Goal: Information Seeking & Learning: Understand process/instructions

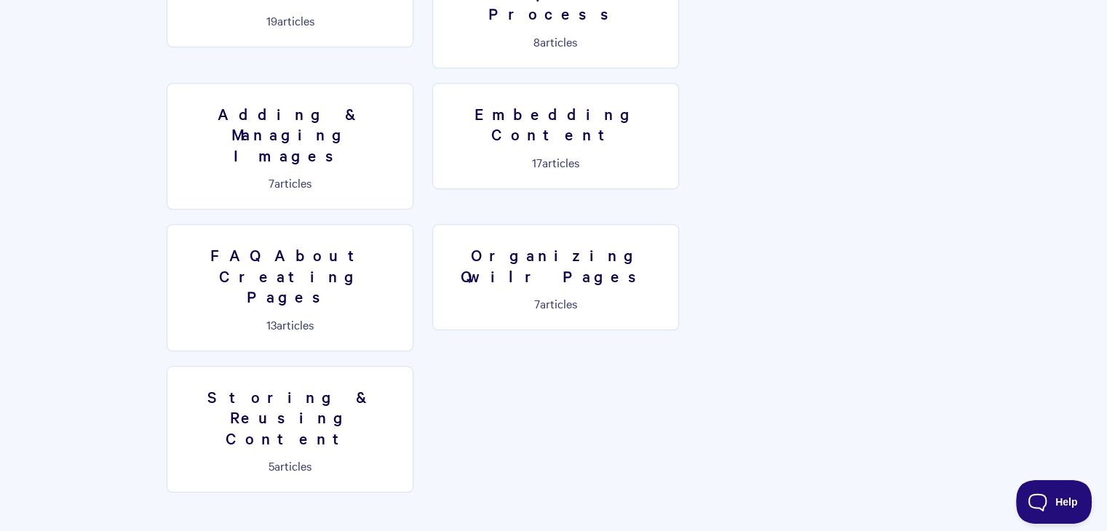
scroll to position [1218, 0]
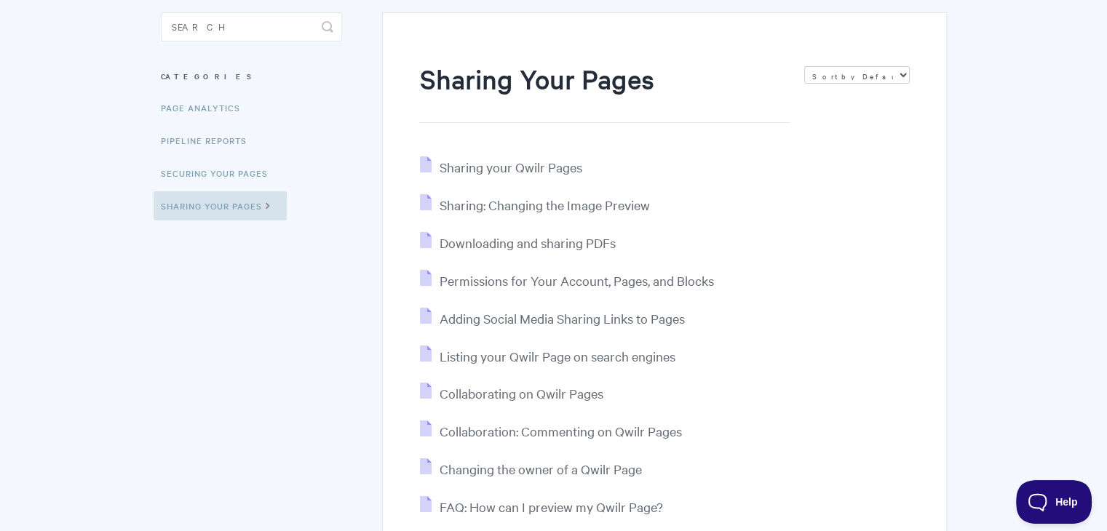
scroll to position [133, 0]
click at [247, 172] on link "Securing Your Pages" at bounding box center [216, 172] width 125 height 29
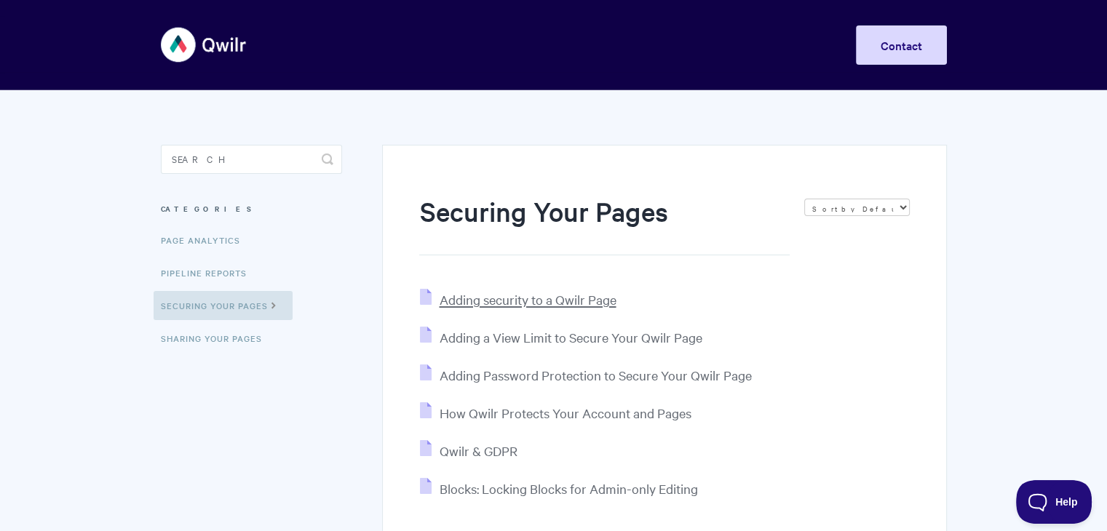
click at [500, 300] on span "Adding security to a Qwilr Page" at bounding box center [527, 299] width 177 height 17
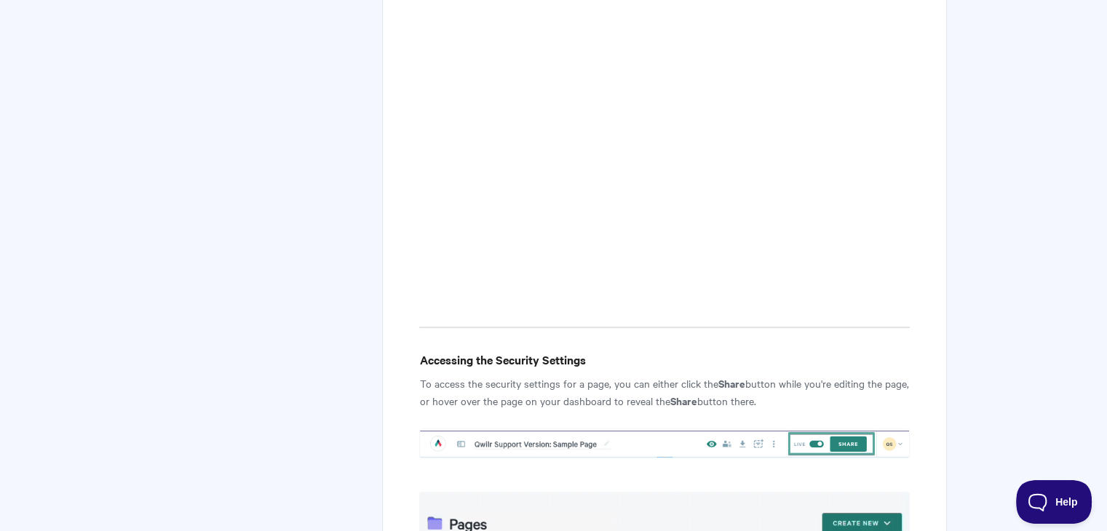
scroll to position [640, 0]
